Goal: Transaction & Acquisition: Subscribe to service/newsletter

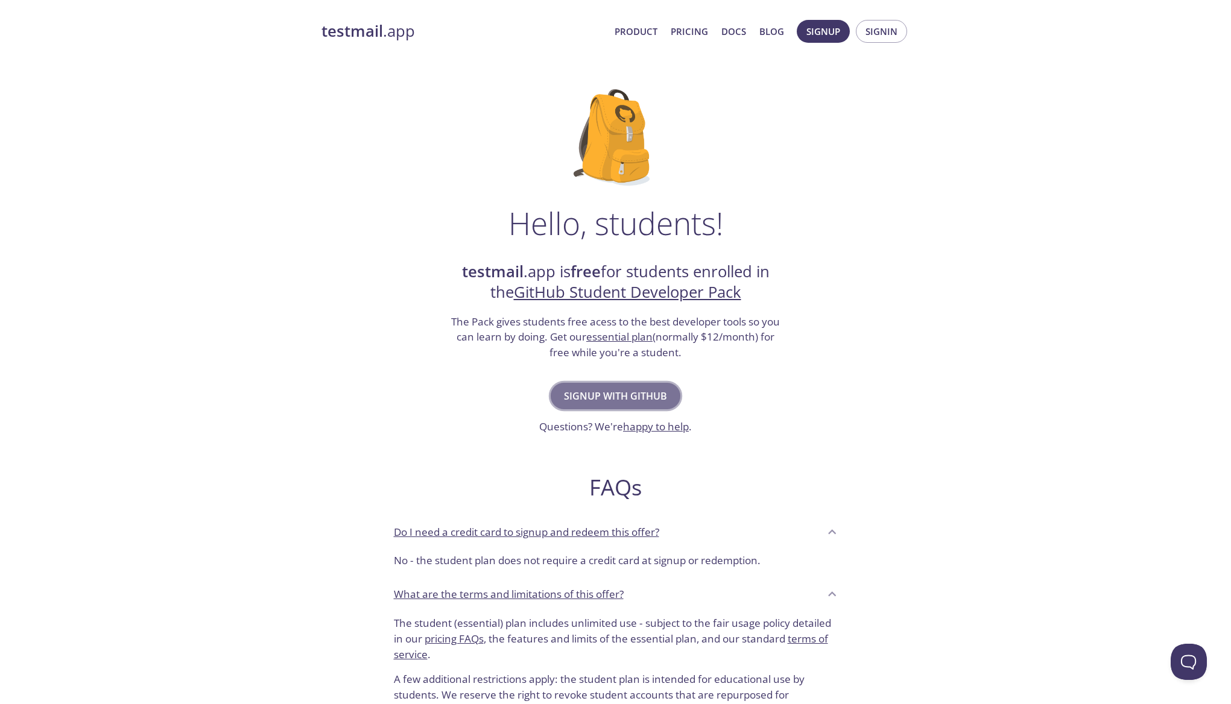
click at [575, 392] on span "Signup with GitHub" at bounding box center [615, 396] width 103 height 17
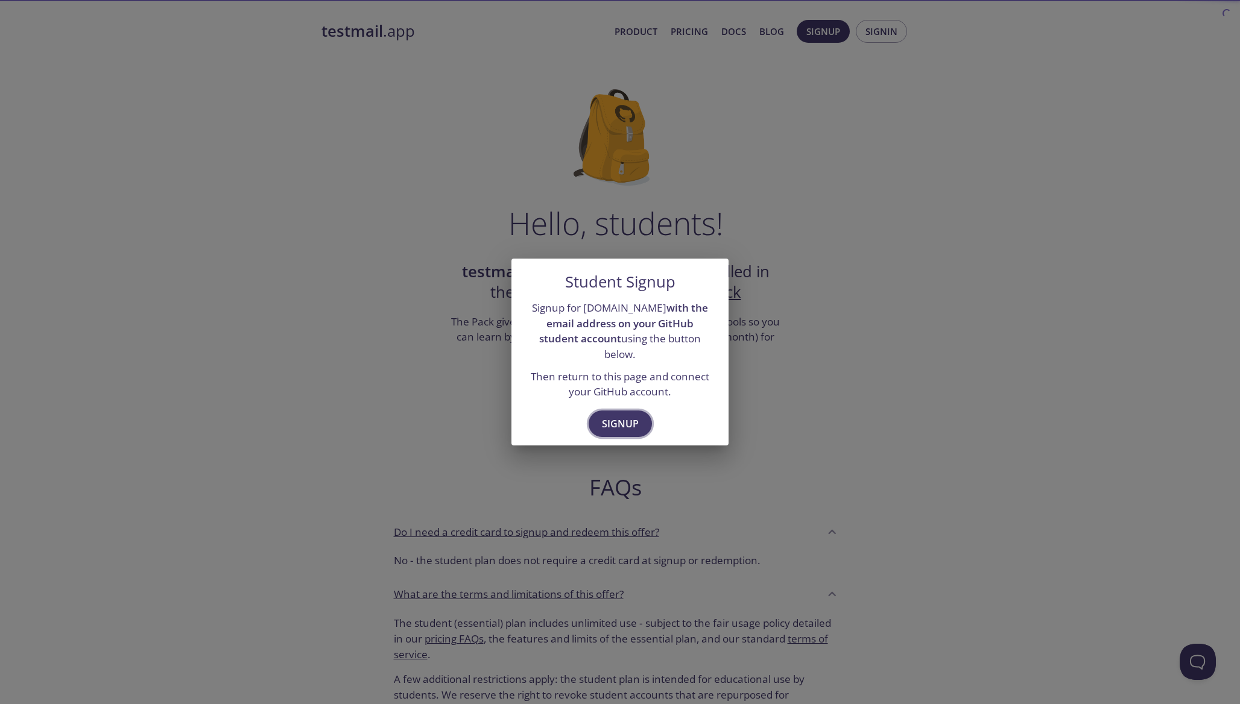
click at [620, 416] on span "Signup" at bounding box center [620, 424] width 37 height 17
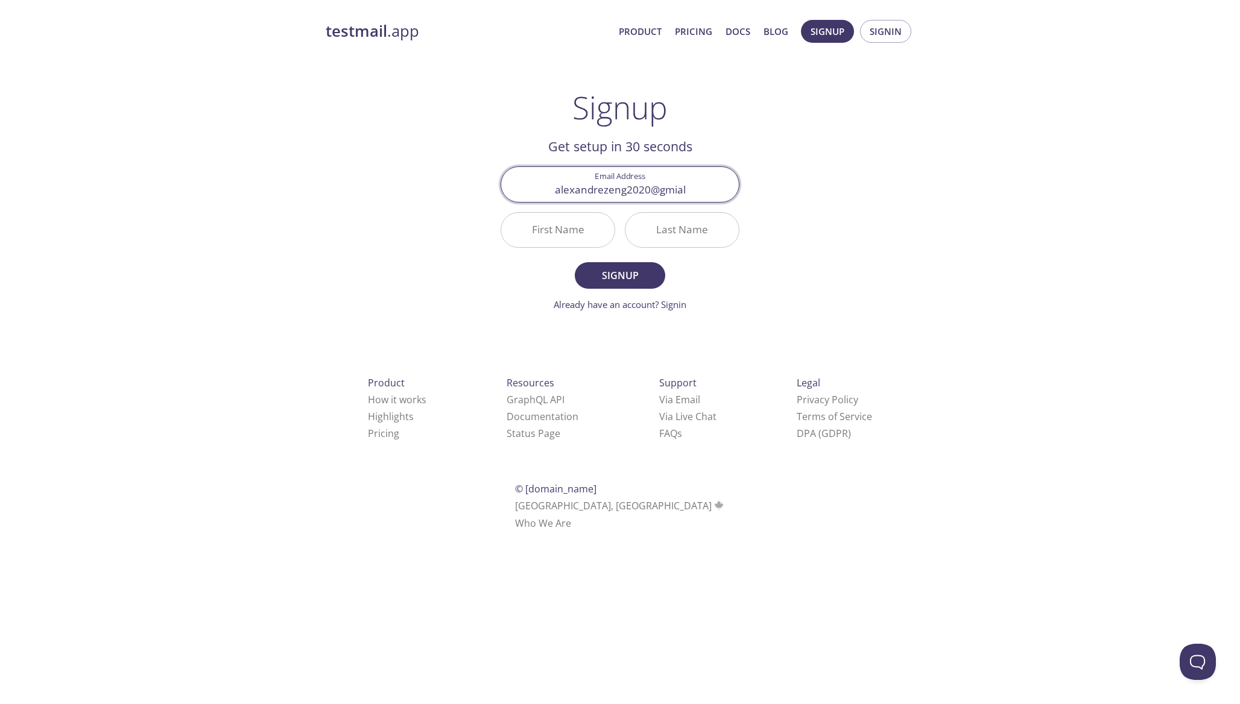
type input "alexandrezeng2020@gmial."
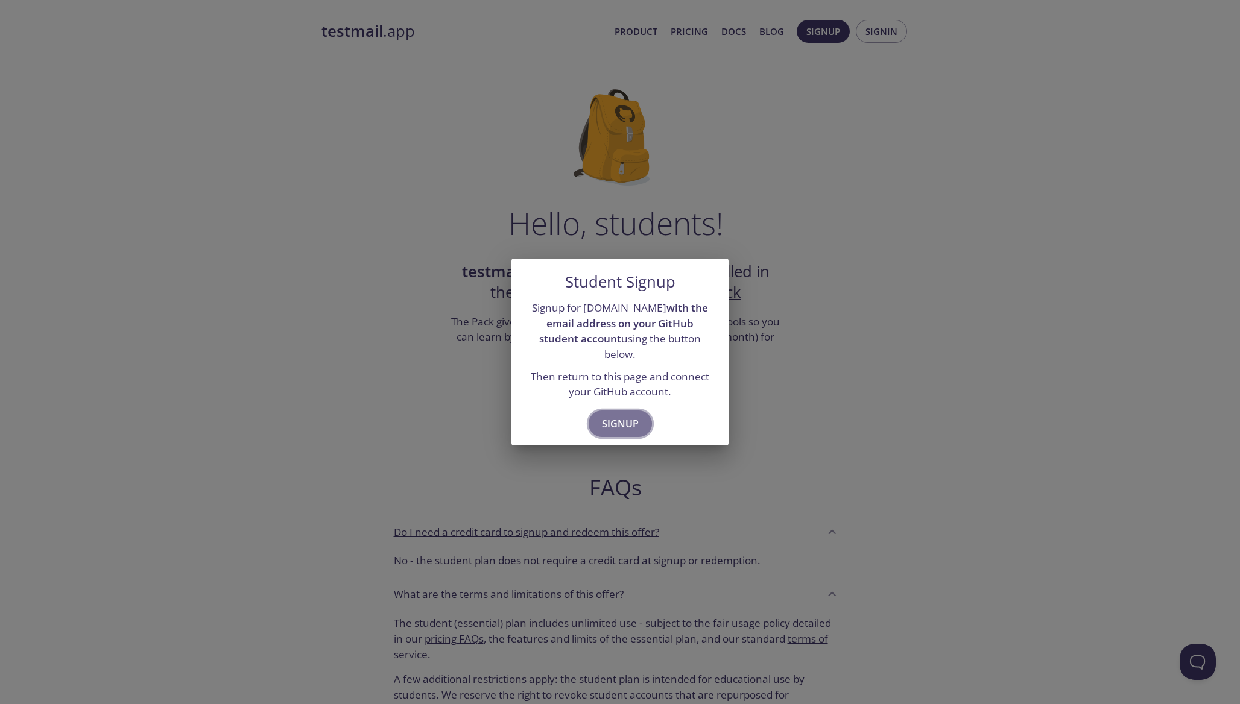
click at [640, 411] on button "Signup" at bounding box center [620, 424] width 63 height 27
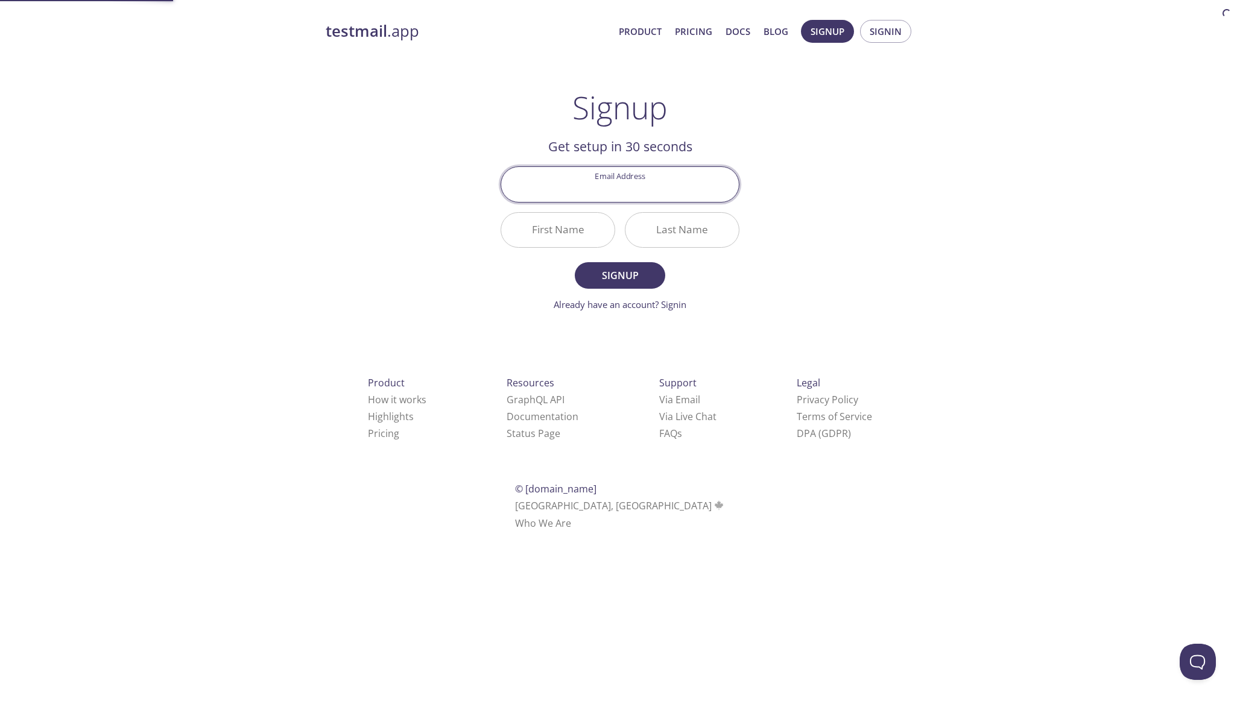
type input "a"
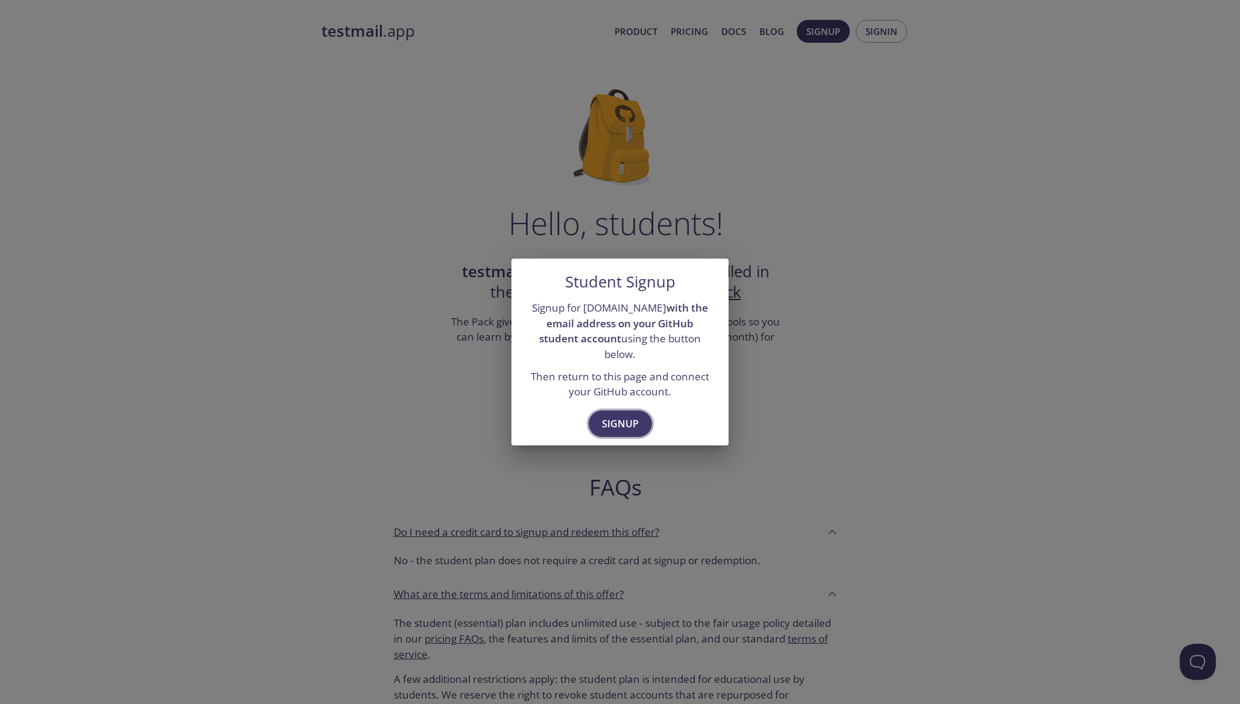
click at [628, 416] on span "Signup" at bounding box center [620, 424] width 37 height 17
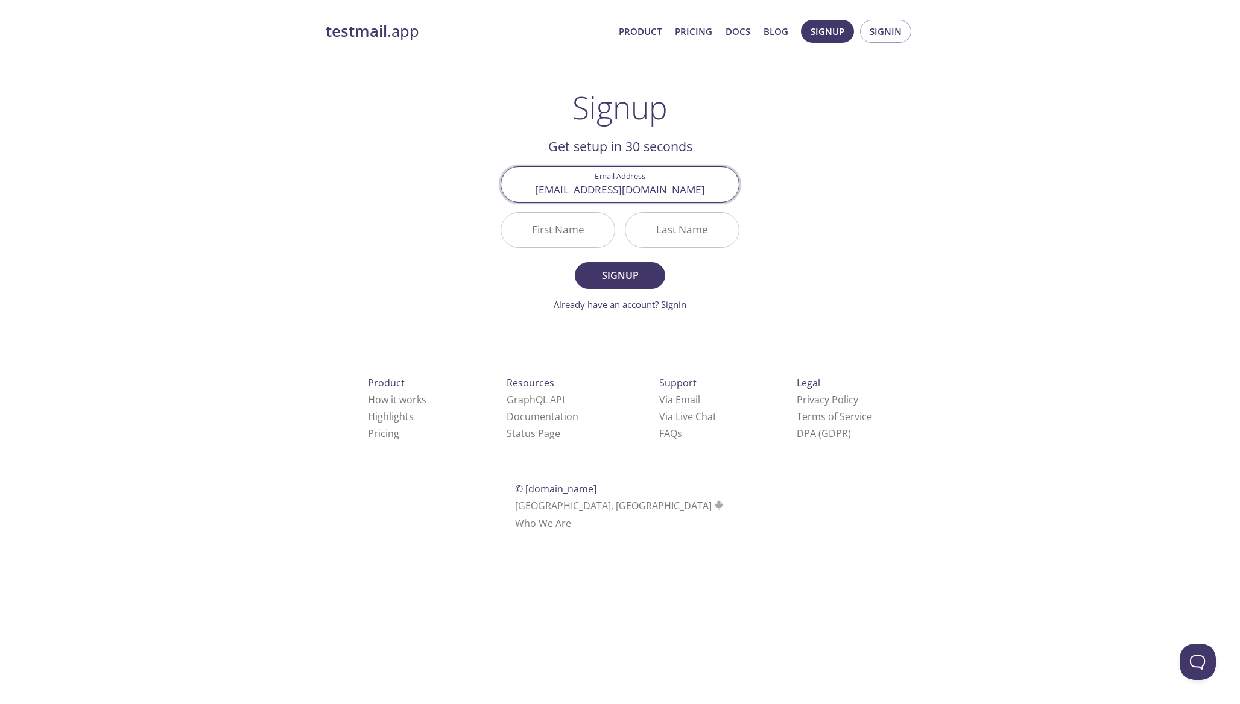
type input "[EMAIL_ADDRESS][DOMAIN_NAME]"
click at [574, 222] on input "First Name" at bounding box center [557, 230] width 113 height 34
type input "Zeng"
click at [678, 223] on input "Last Name" at bounding box center [681, 230] width 113 height 34
type input "Qizhi"
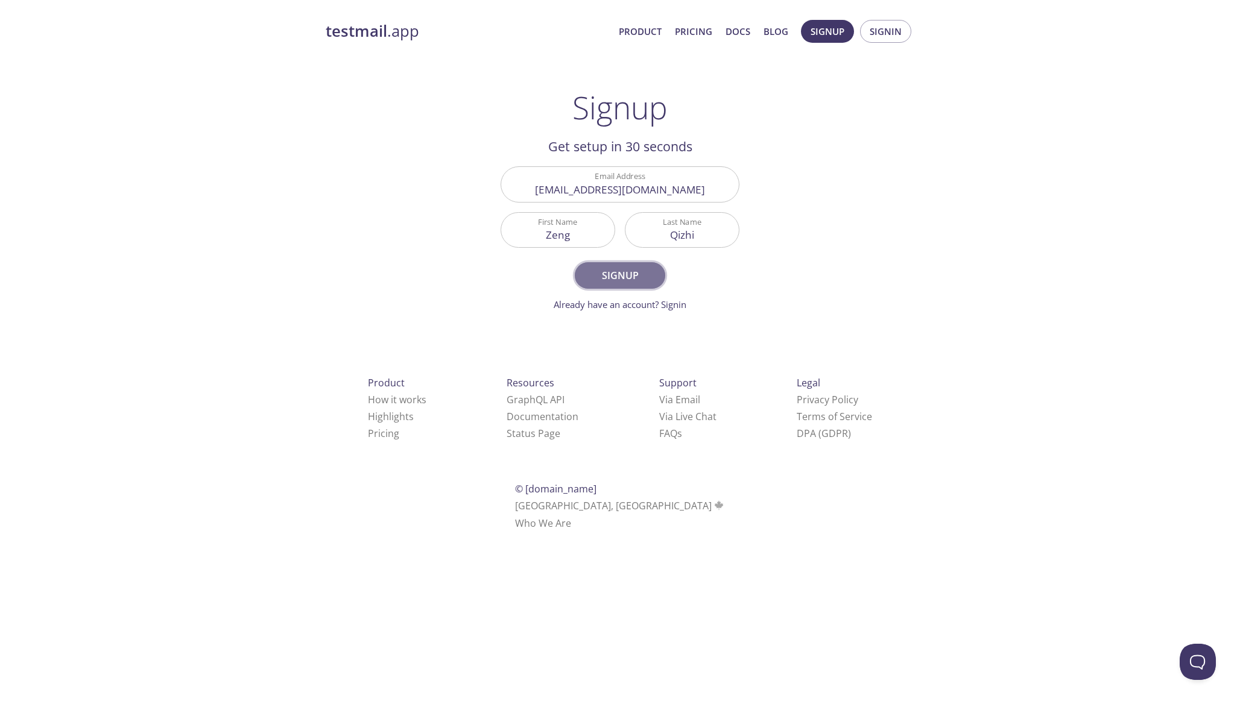
click at [614, 280] on span "Signup" at bounding box center [620, 275] width 64 height 17
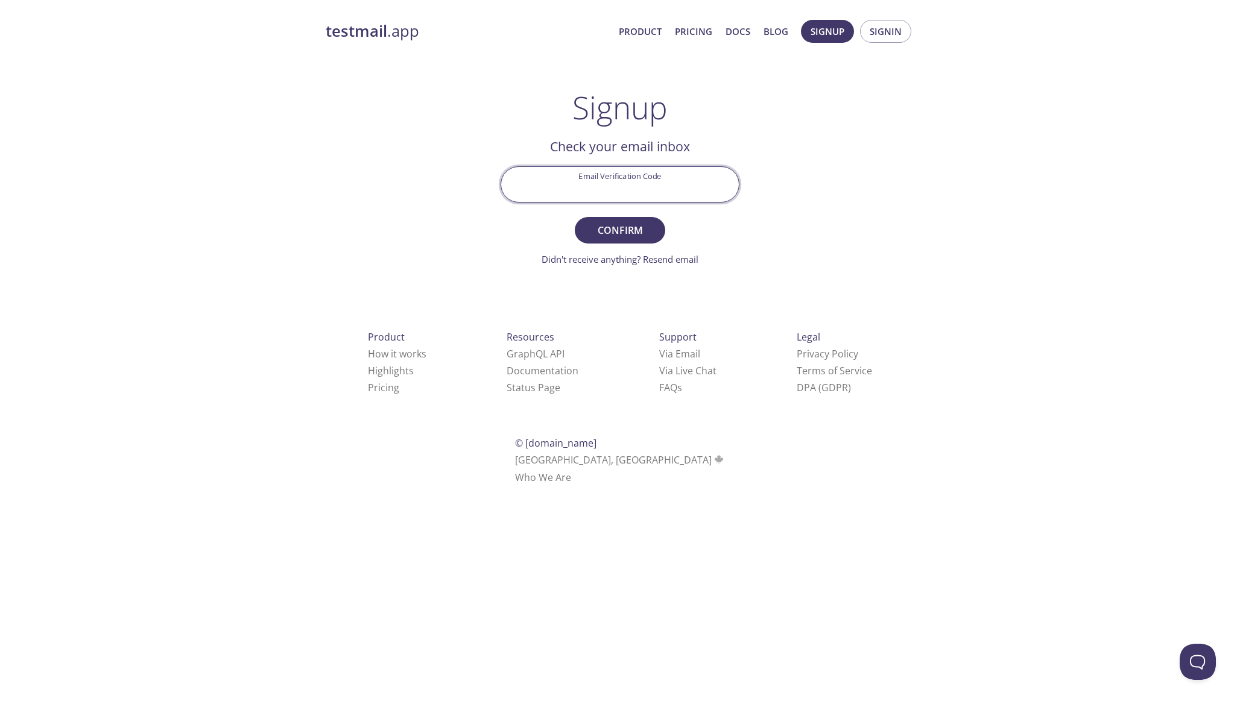
click at [662, 177] on input "Email Verification Code" at bounding box center [620, 184] width 238 height 34
paste input "RALFMQE"
type input "RALFMQE"
click at [641, 210] on form "Email Verification Code RALFMQE Confirm Didn't receive anything? Resend email" at bounding box center [620, 216] width 239 height 100
click at [615, 235] on span "Confirm" at bounding box center [620, 230] width 64 height 17
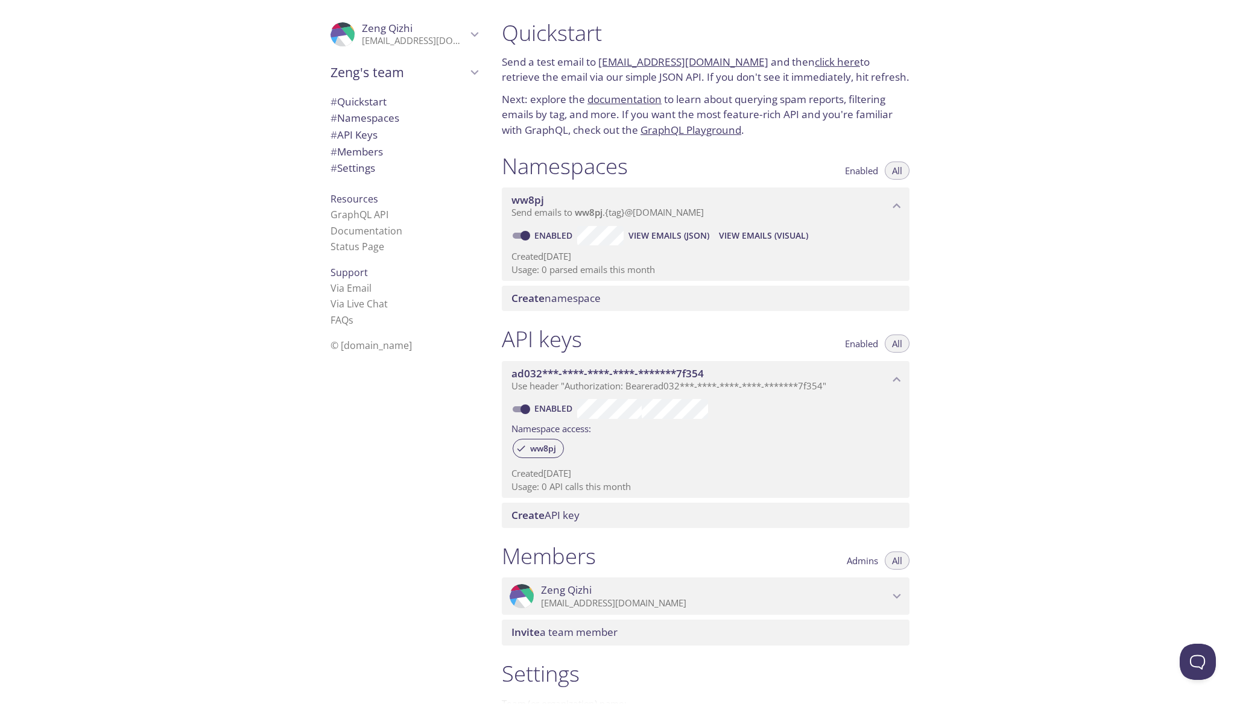
click at [985, 65] on div "Quickstart Send a test email to [EMAIL_ADDRESS][DOMAIN_NAME] and then click her…" at bounding box center [866, 352] width 748 height 704
click at [384, 103] on span "# Quickstart" at bounding box center [403, 102] width 147 height 16
click at [374, 122] on span "# Namespaces" at bounding box center [364, 118] width 69 height 14
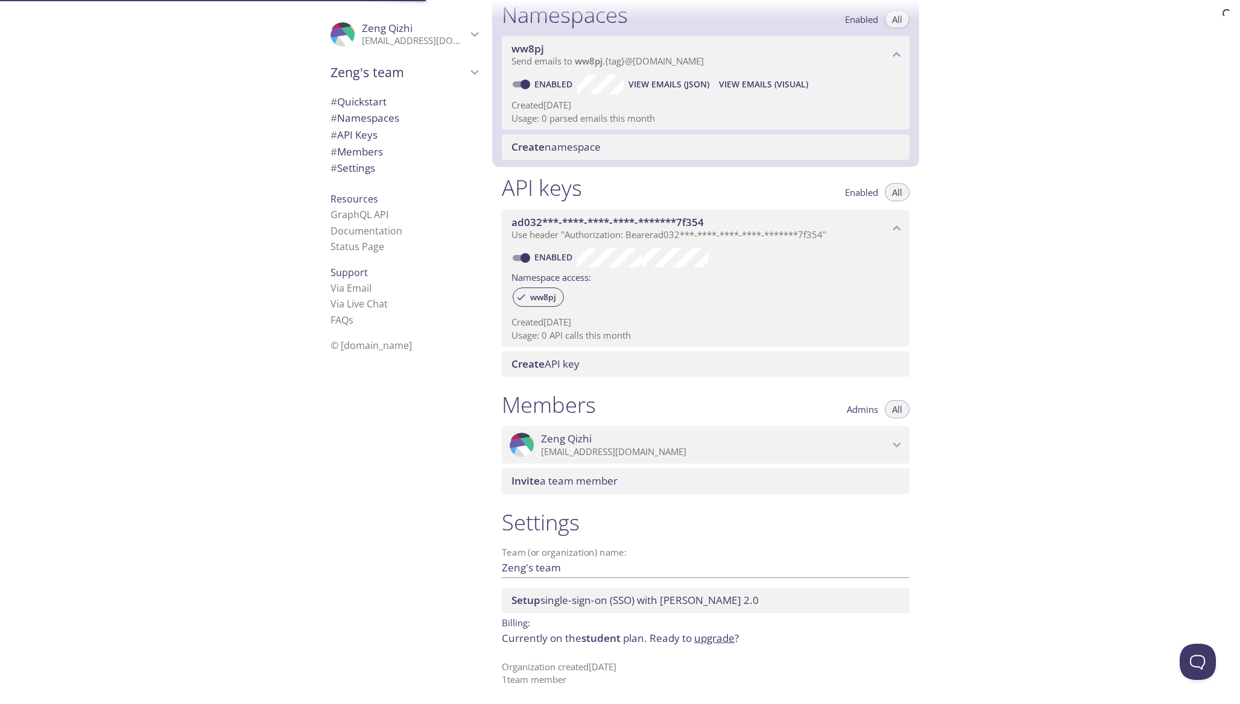
scroll to position [153, 0]
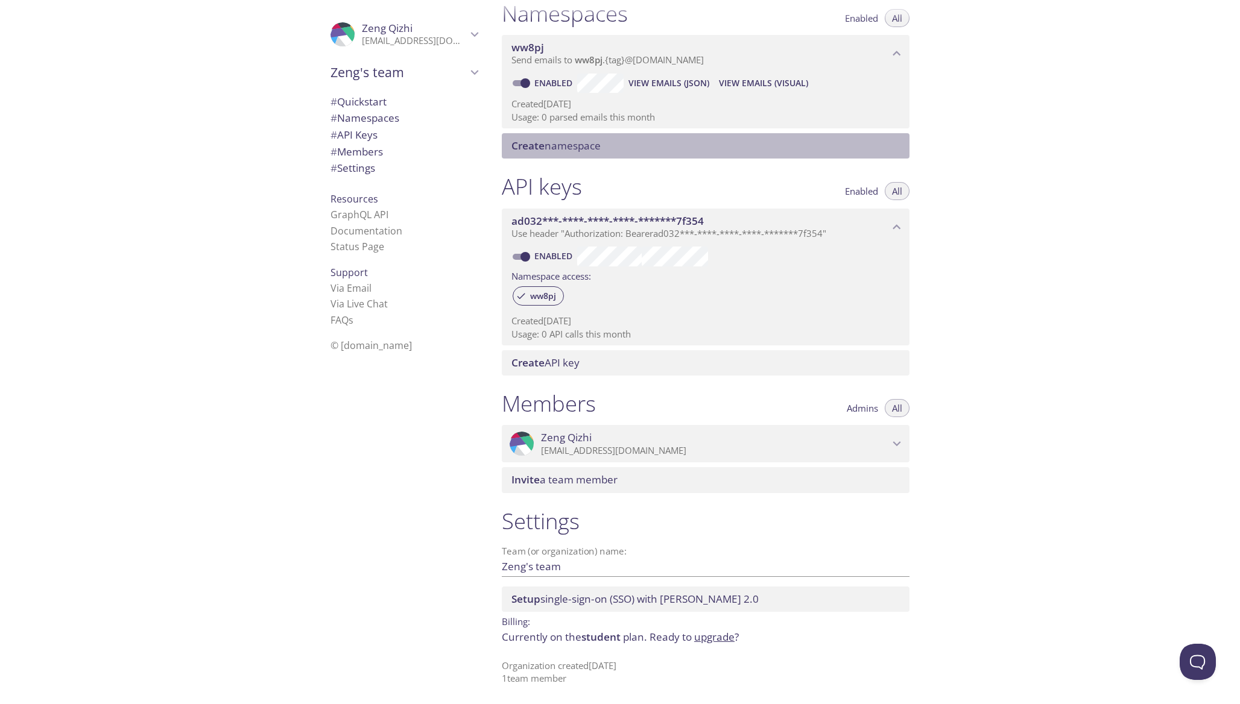
click at [639, 144] on span "Create namespace" at bounding box center [707, 145] width 393 height 13
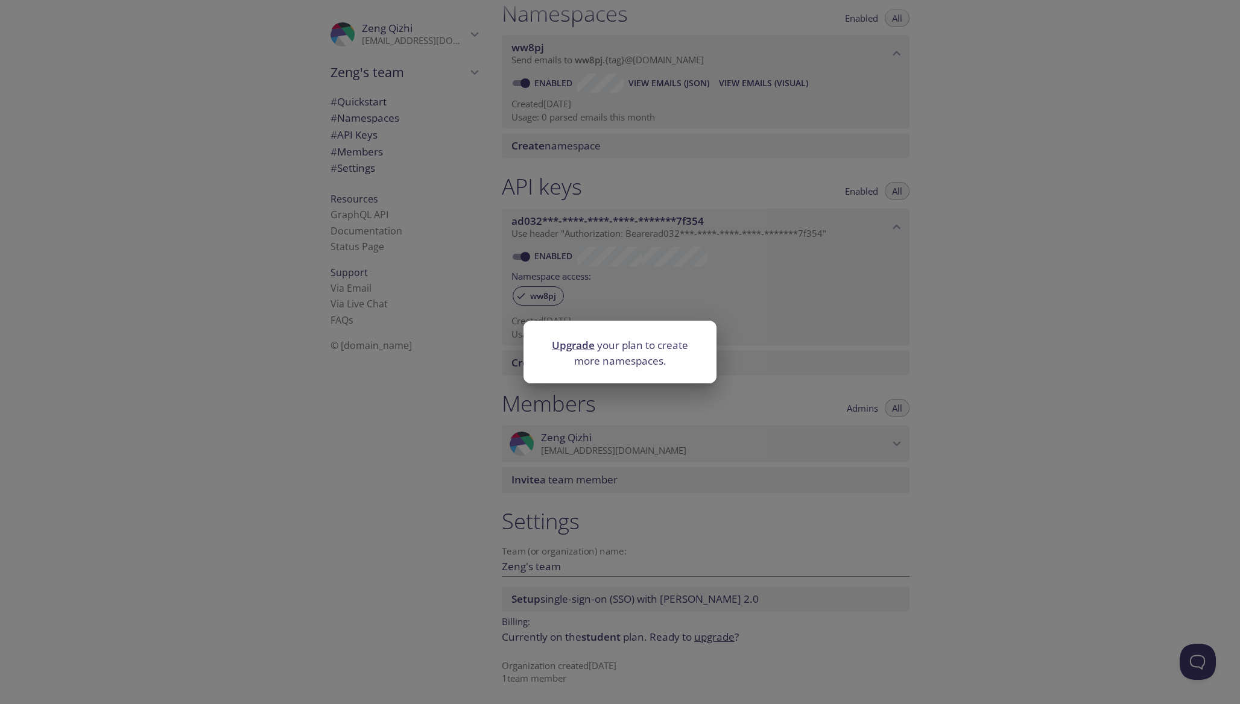
click at [552, 350] on link "Upgrade" at bounding box center [573, 345] width 43 height 14
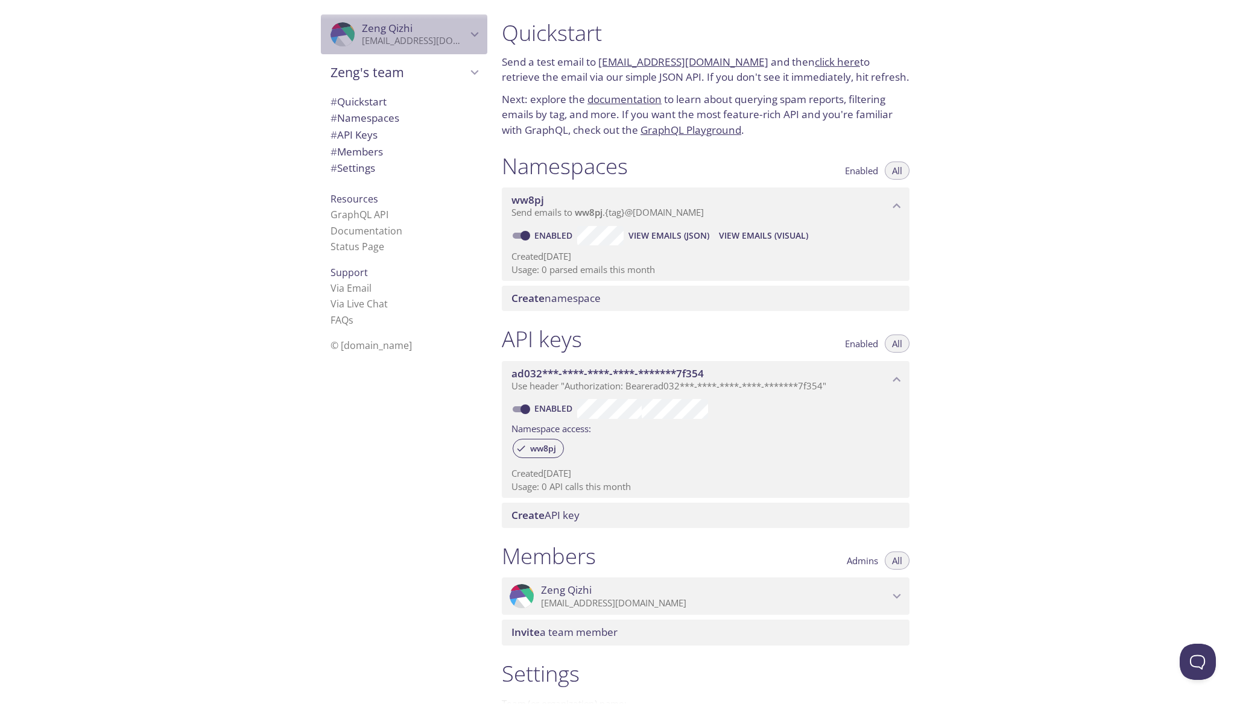
click at [375, 53] on div ".cls-1 { fill: #6d5ca8; } .cls-2 { fill: #3fc191; } .cls-3 { fill: #3b4752; } .…" at bounding box center [404, 34] width 166 height 40
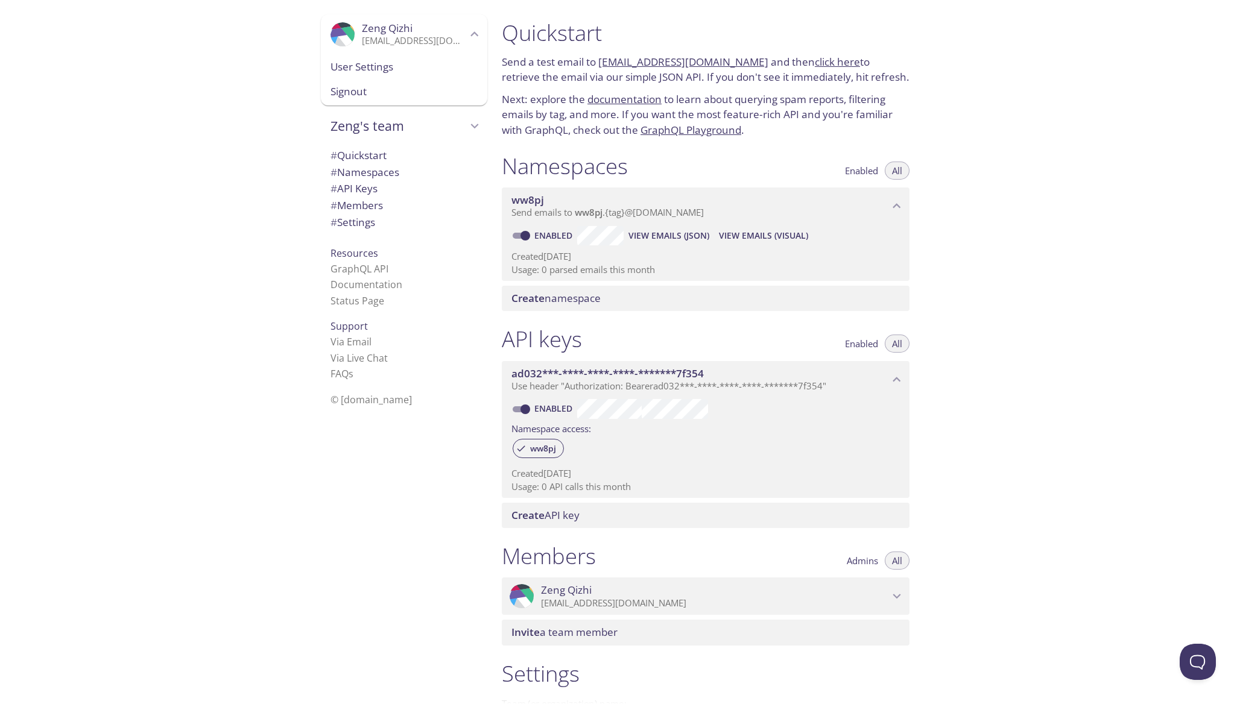
click at [371, 71] on span "User Settings" at bounding box center [403, 67] width 147 height 16
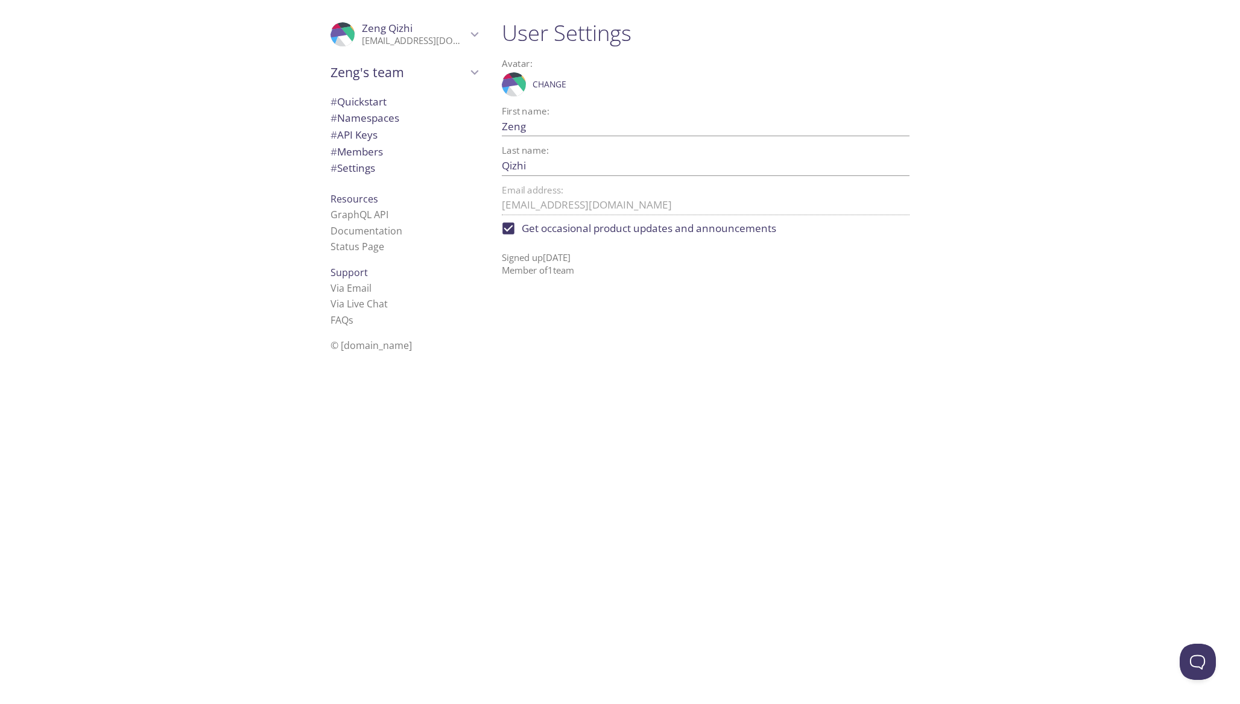
click at [631, 237] on label "Get occasional product updates and announcements" at bounding box center [635, 228] width 281 height 27
click at [522, 237] on input "Get occasional product updates and announcements" at bounding box center [508, 228] width 27 height 27
checkbox input "false"
click at [399, 106] on span "# Quickstart" at bounding box center [403, 102] width 147 height 16
